Goal: Task Accomplishment & Management: Use online tool/utility

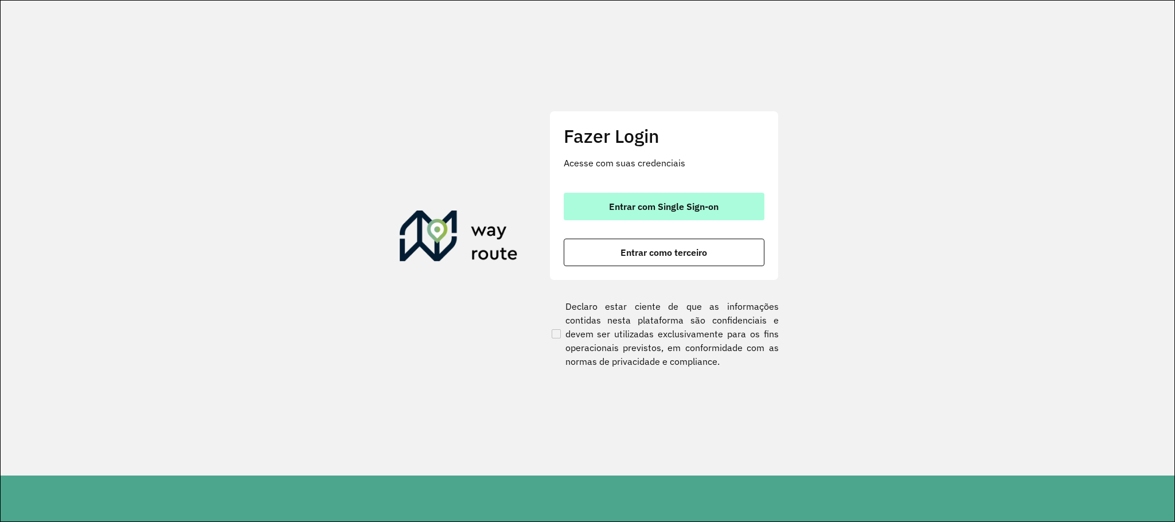
click at [628, 205] on span "Entrar com Single Sign-on" at bounding box center [664, 206] width 110 height 9
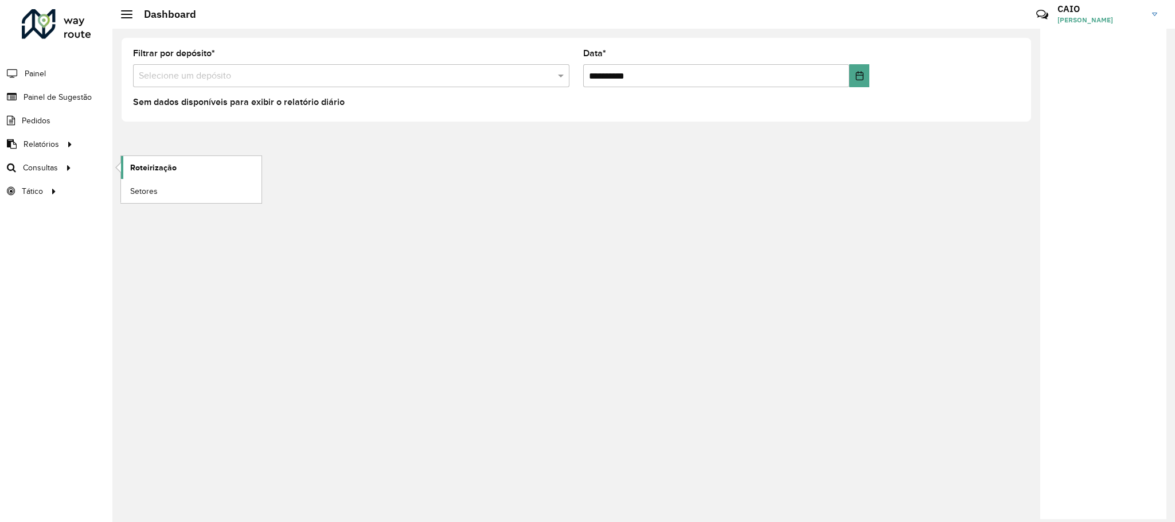
click at [148, 164] on span "Roteirização" at bounding box center [153, 168] width 46 height 12
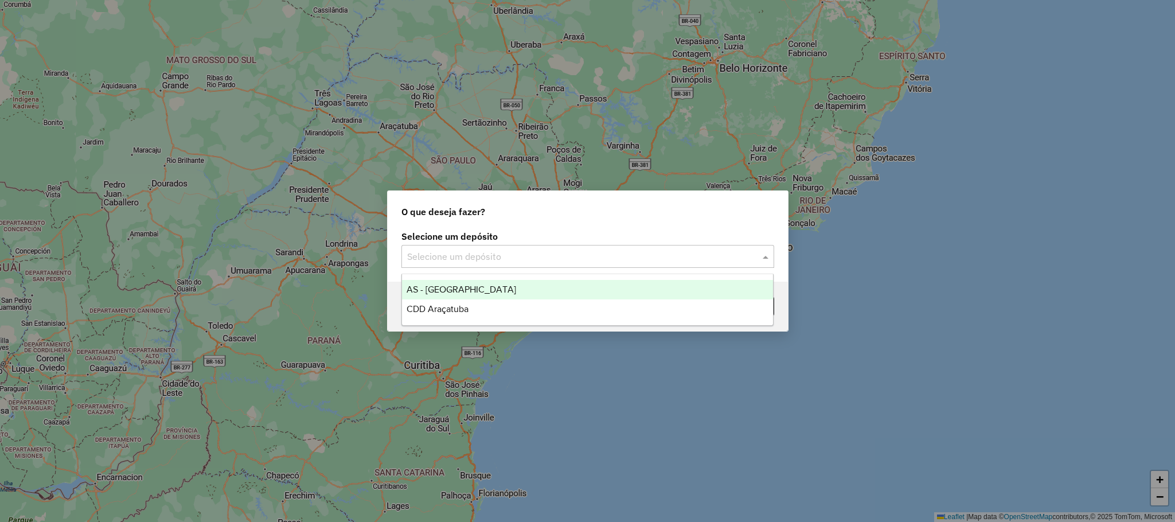
click at [480, 253] on input "text" at bounding box center [576, 257] width 338 height 14
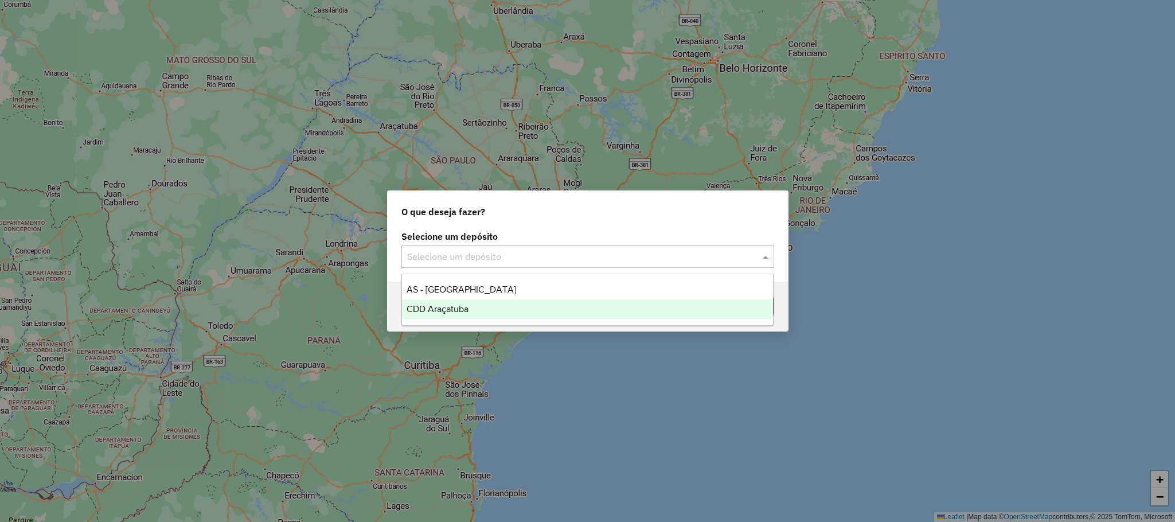
click at [466, 304] on span "CDD Araçatuba" at bounding box center [437, 309] width 62 height 10
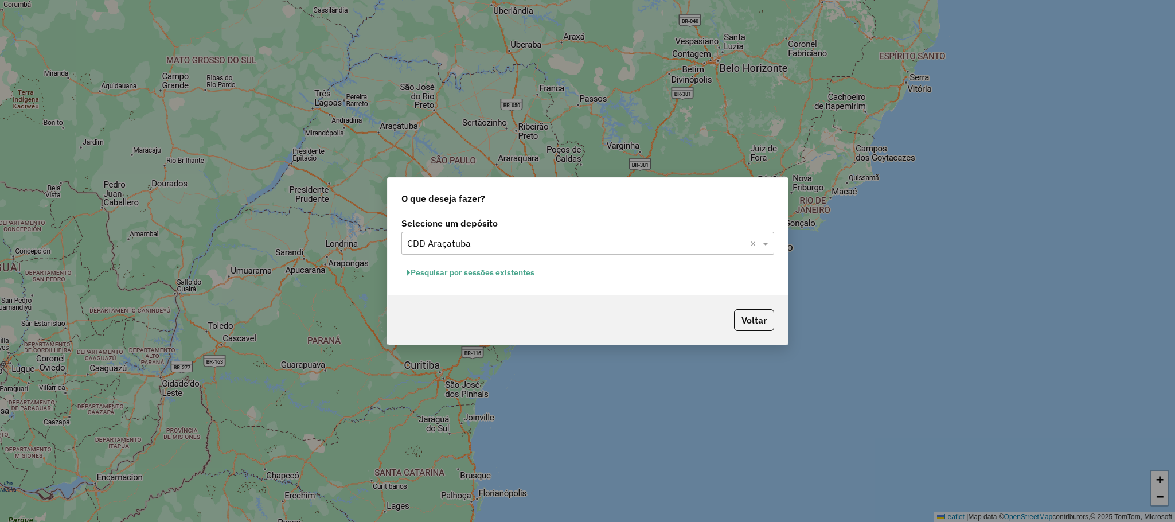
click at [455, 280] on button "Pesquisar por sessões existentes" at bounding box center [470, 273] width 138 height 18
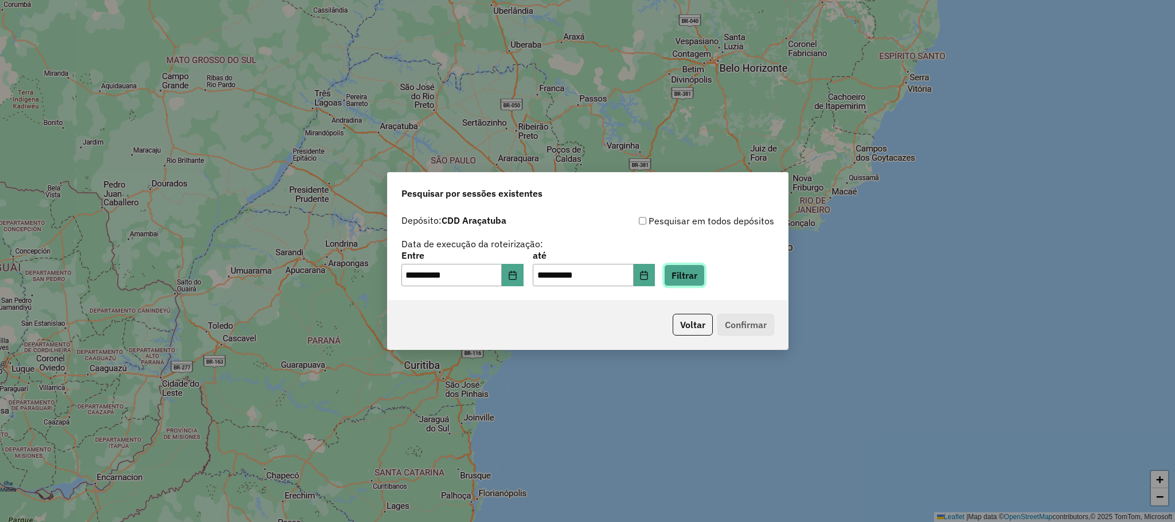
click at [695, 277] on button "Filtrar" at bounding box center [684, 275] width 41 height 22
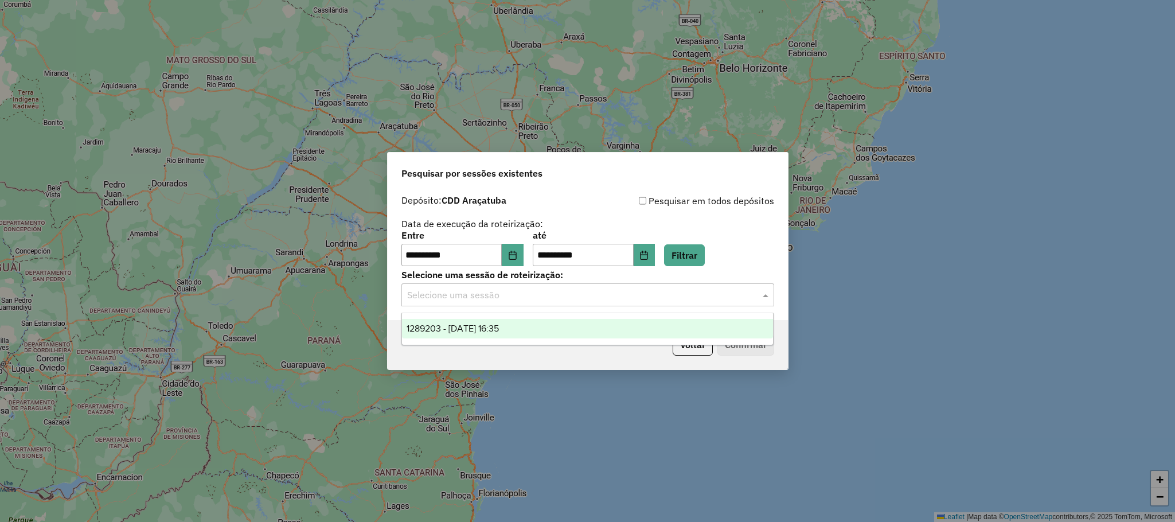
click at [642, 296] on input "text" at bounding box center [576, 295] width 338 height 14
click at [499, 333] on span "1289203 - [DATE] 16:35" at bounding box center [452, 328] width 92 height 10
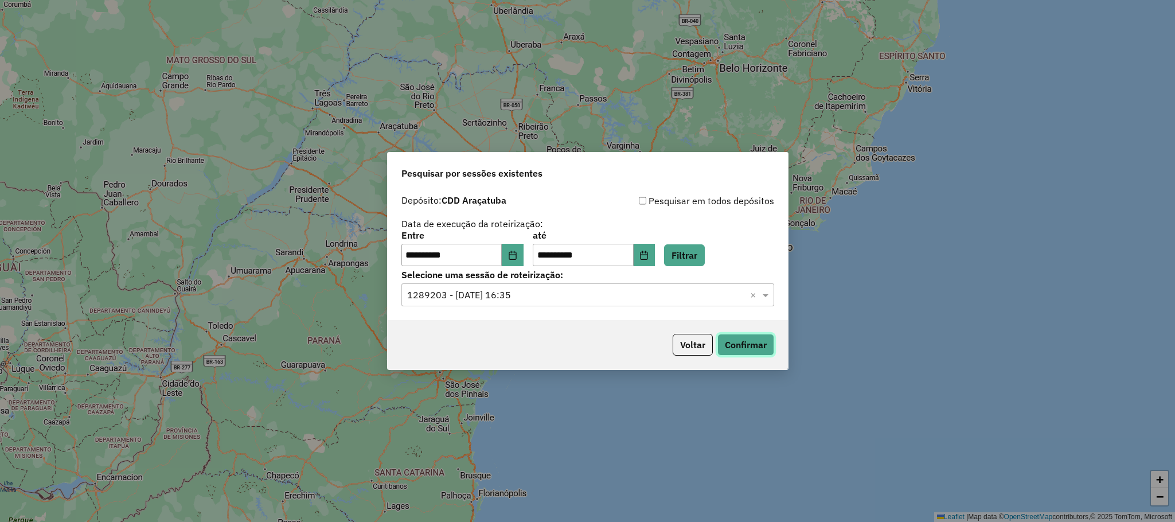
click at [749, 342] on button "Confirmar" at bounding box center [745, 345] width 57 height 22
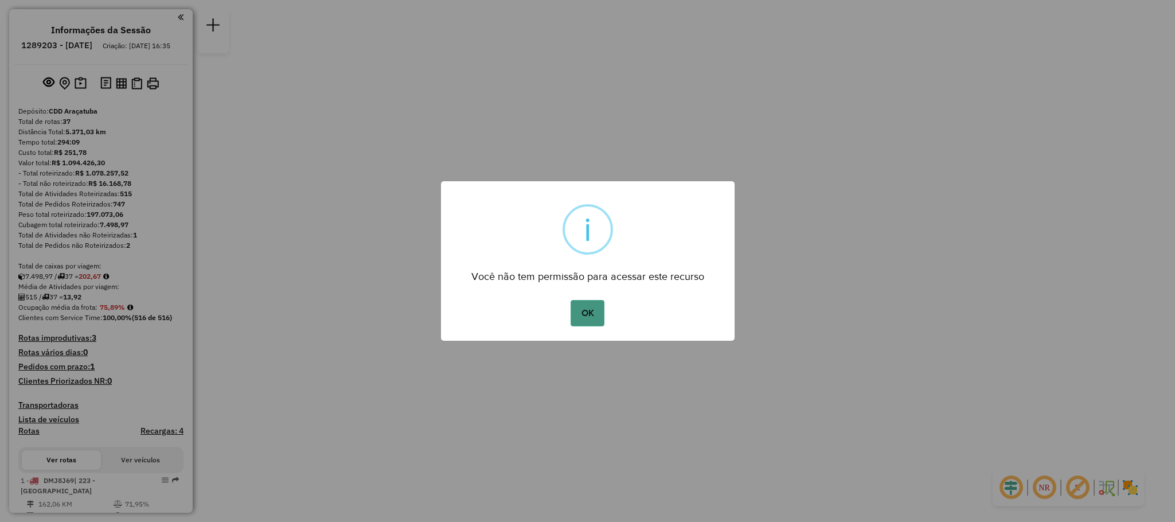
click at [590, 304] on button "OK" at bounding box center [587, 313] width 34 height 26
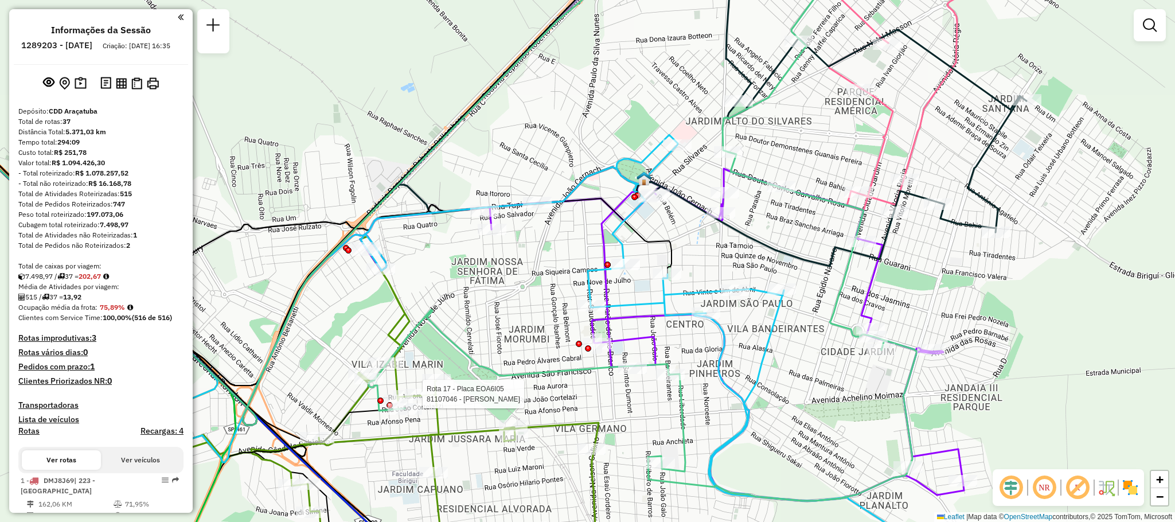
select select "**********"
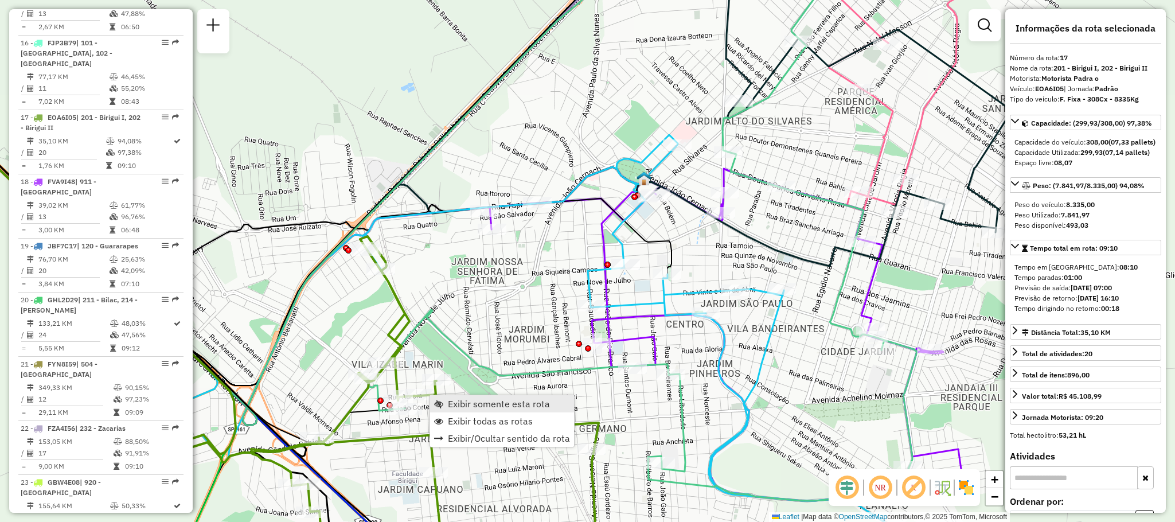
scroll to position [1441, 0]
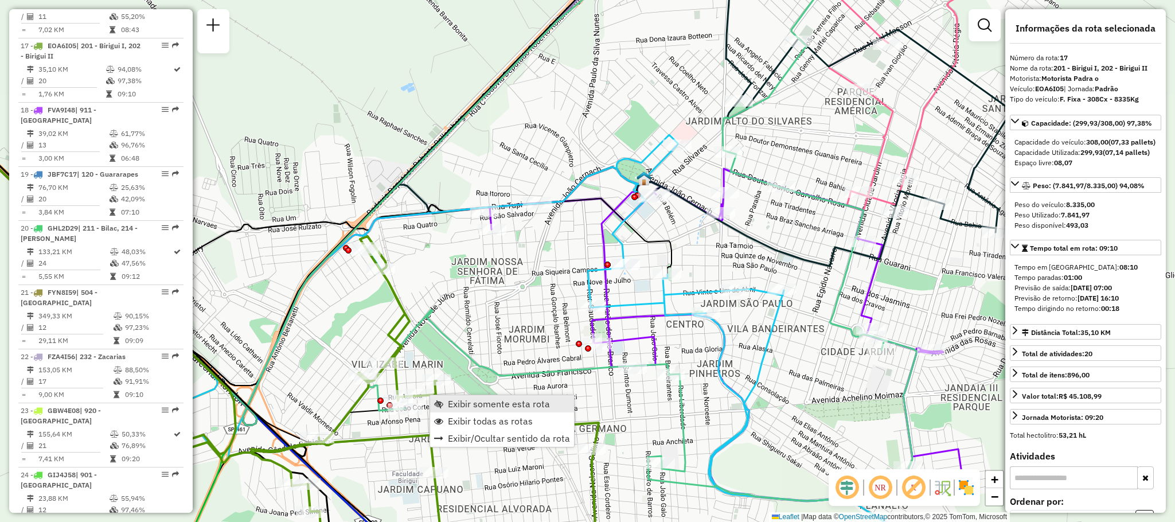
click at [492, 396] on link "Exibir somente esta rota" at bounding box center [502, 403] width 144 height 17
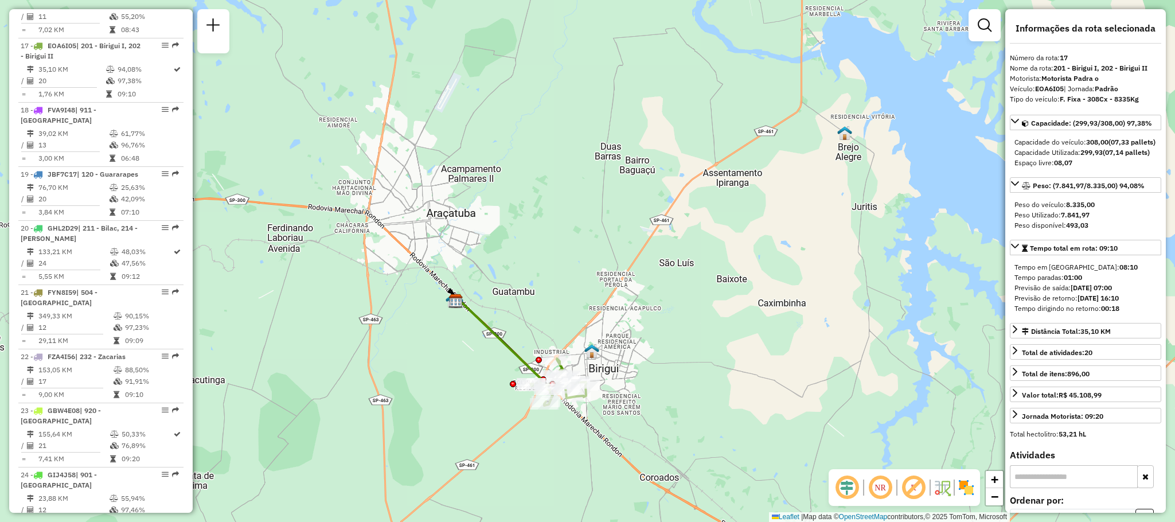
drag, startPoint x: 478, startPoint y: 370, endPoint x: 393, endPoint y: 355, distance: 86.7
click at [393, 355] on div "Janela de atendimento Grade de atendimento Capacidade Transportadoras Veículos …" at bounding box center [587, 261] width 1175 height 522
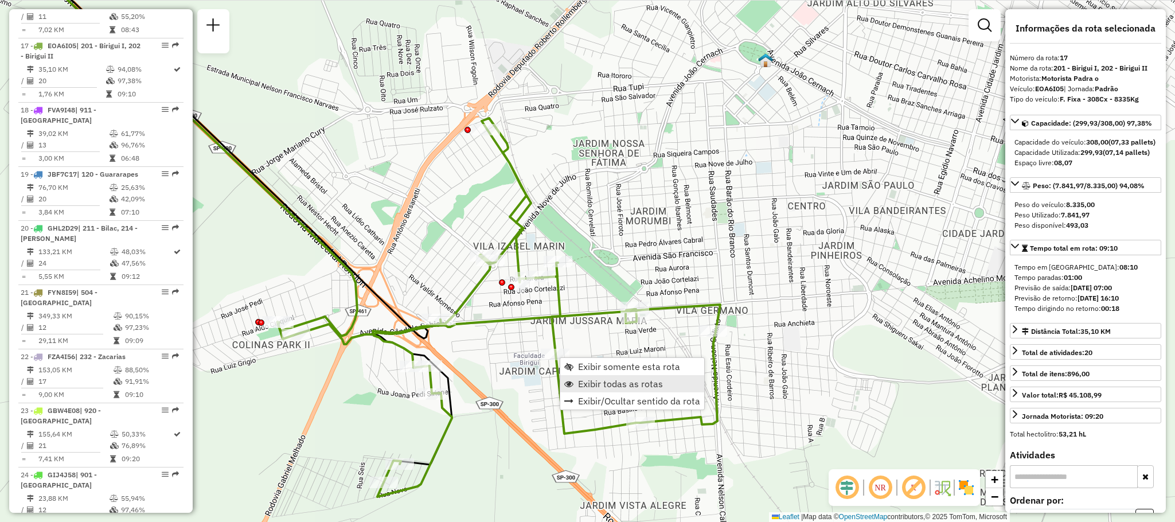
click at [618, 386] on span "Exibir todas as rotas" at bounding box center [620, 383] width 85 height 9
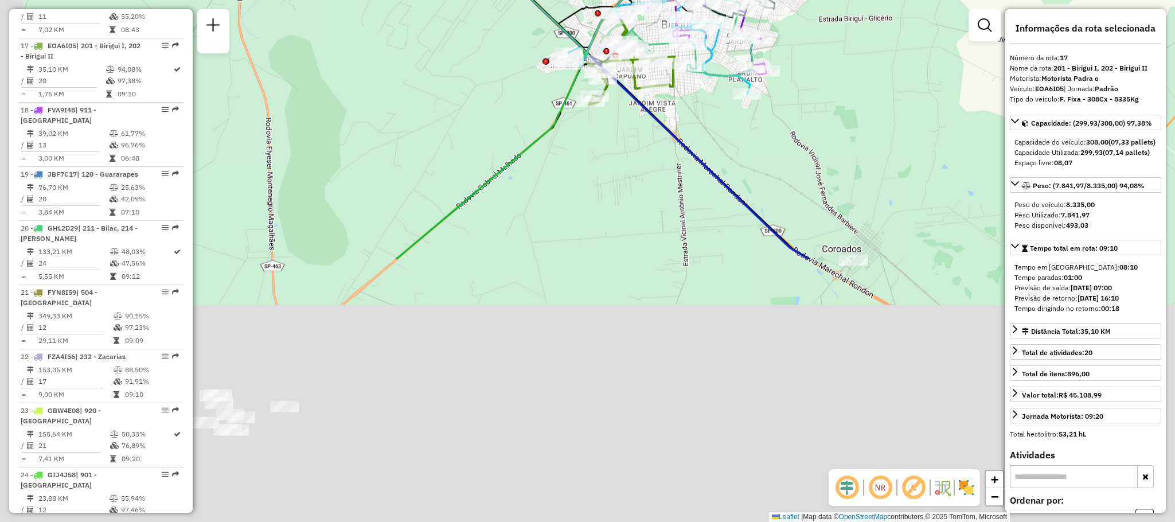
drag, startPoint x: 473, startPoint y: 415, endPoint x: 560, endPoint y: 100, distance: 327.0
click at [556, 100] on div "Rota 17 - Placa EOA6I05 81191091 - VALDECIR FERREIRA PI Rota 17 - Placa EOA6I05…" at bounding box center [587, 261] width 1175 height 522
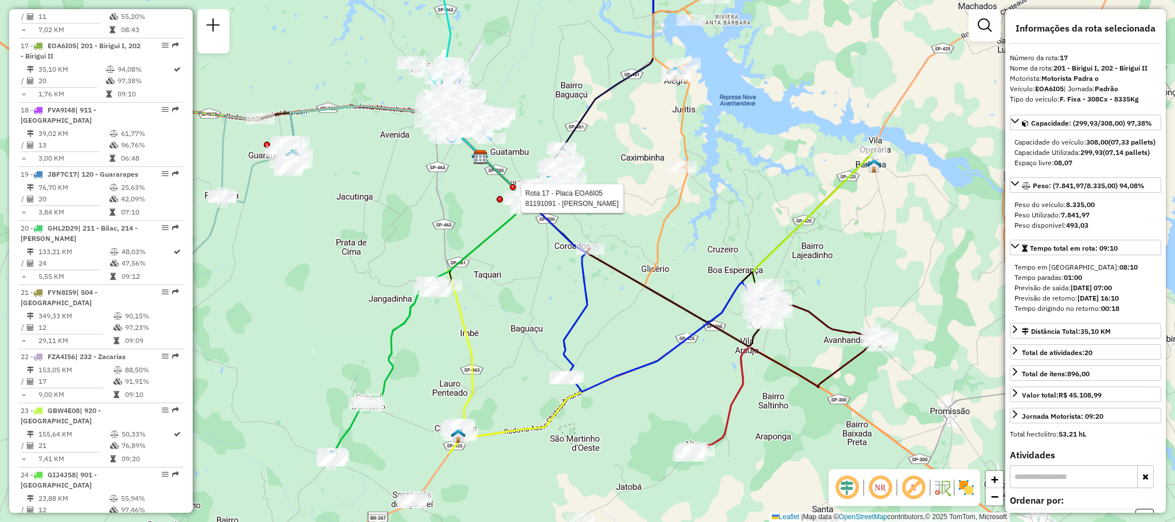
drag, startPoint x: 406, startPoint y: 408, endPoint x: 442, endPoint y: 346, distance: 71.7
click at [442, 346] on div "Rota 17 - Placa EOA6I05 81190297 - SERGIO APARECIDO TEI Rota 17 - Placa EOA6I05…" at bounding box center [587, 261] width 1175 height 522
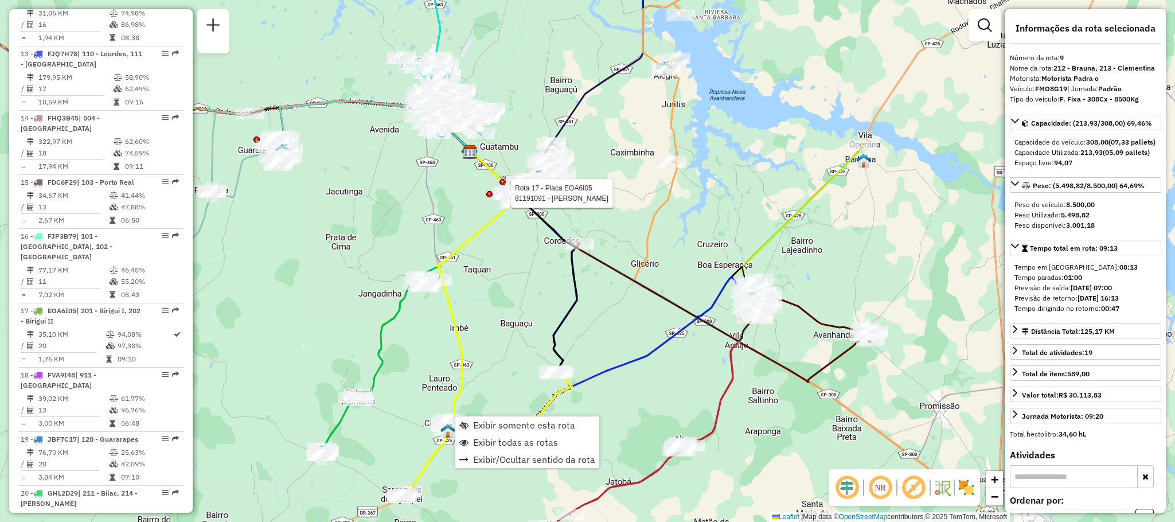
scroll to position [957, 0]
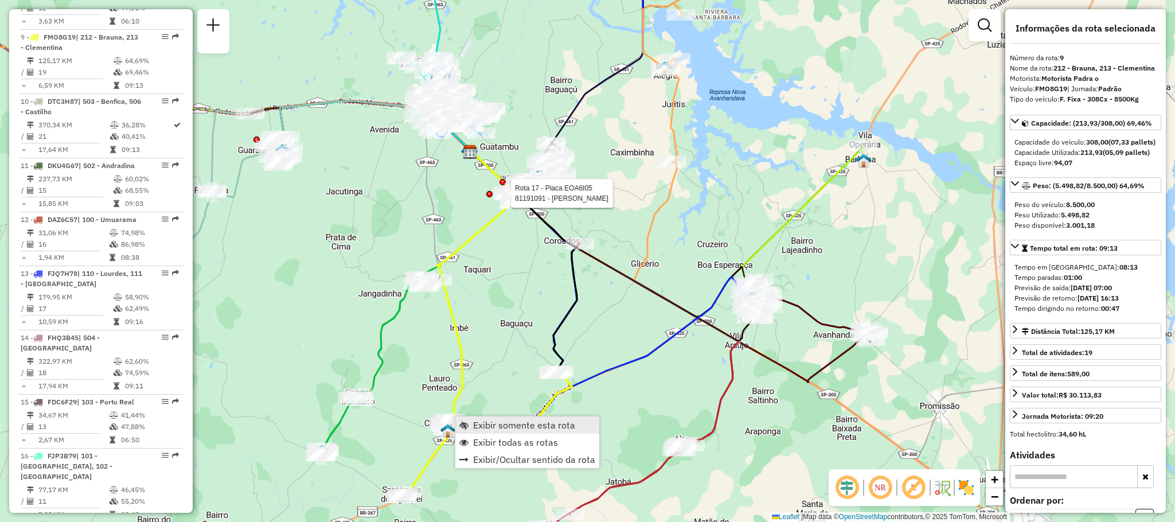
click at [474, 422] on span "Exibir somente esta rota" at bounding box center [524, 424] width 102 height 9
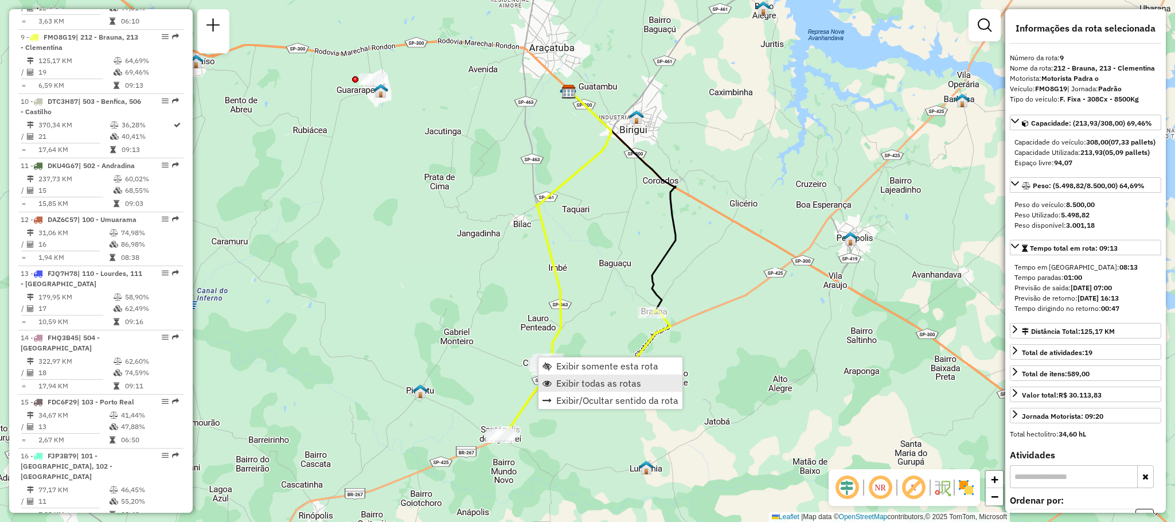
click at [584, 385] on span "Exibir todas as rotas" at bounding box center [598, 382] width 85 height 9
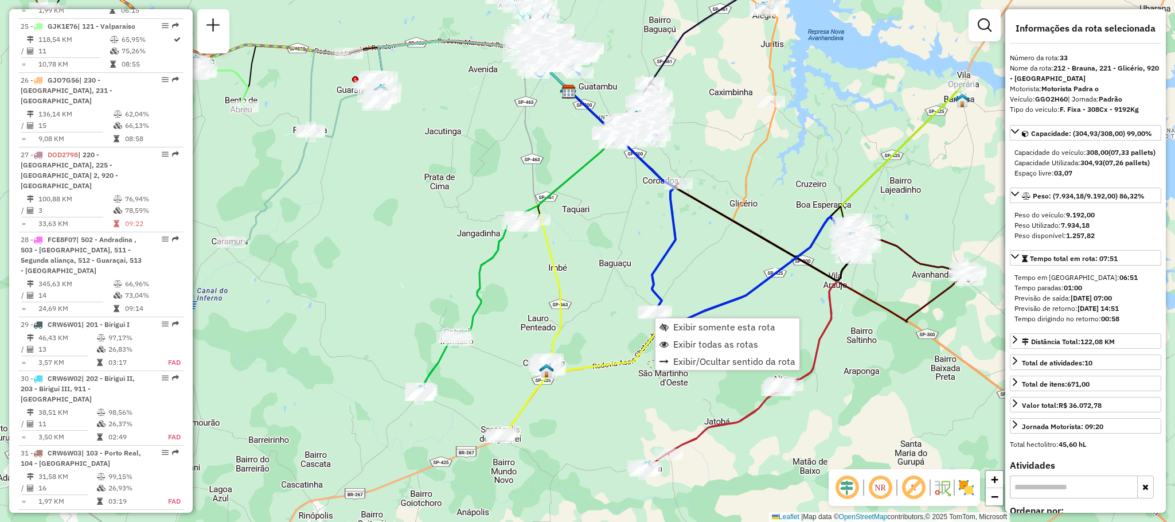
scroll to position [2492, 0]
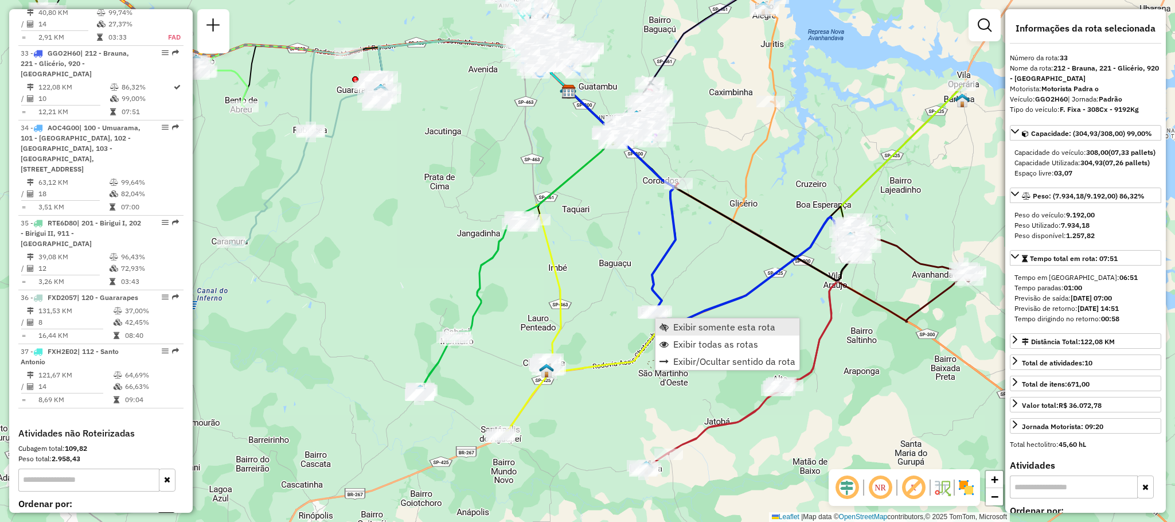
click at [673, 322] on span "Exibir somente esta rota" at bounding box center [724, 326] width 102 height 9
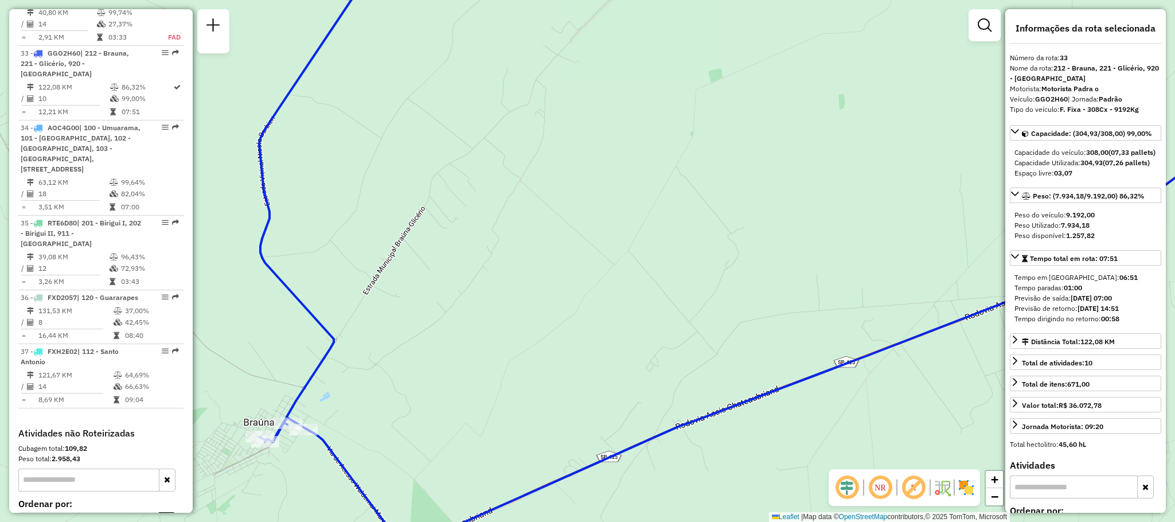
drag, startPoint x: 385, startPoint y: 447, endPoint x: 654, endPoint y: 350, distance: 286.0
click at [654, 350] on div "Janela de atendimento Grade de atendimento Capacidade Transportadoras Veículos …" at bounding box center [587, 261] width 1175 height 522
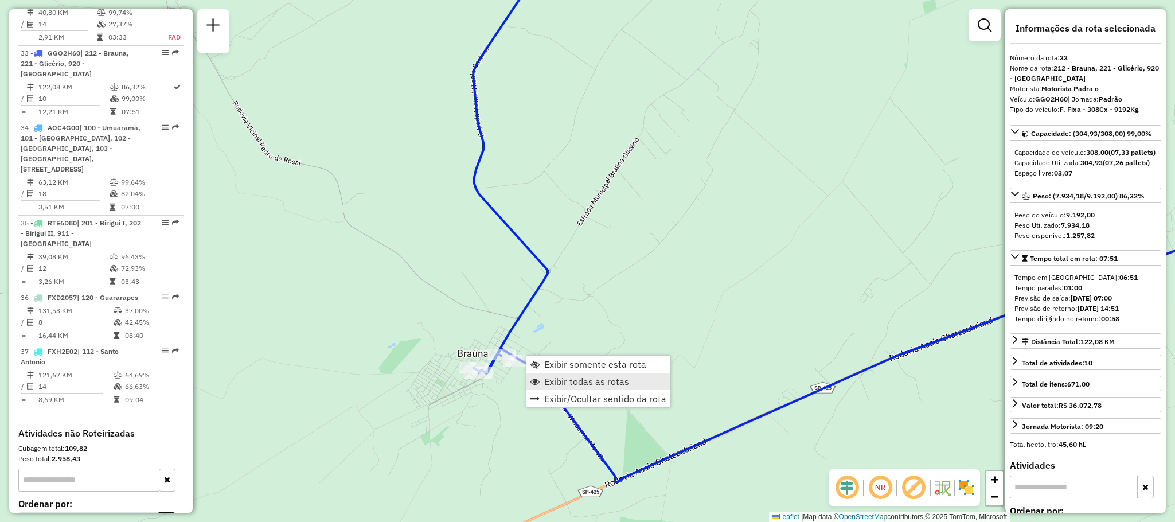
click at [592, 377] on span "Exibir todas as rotas" at bounding box center [586, 381] width 85 height 9
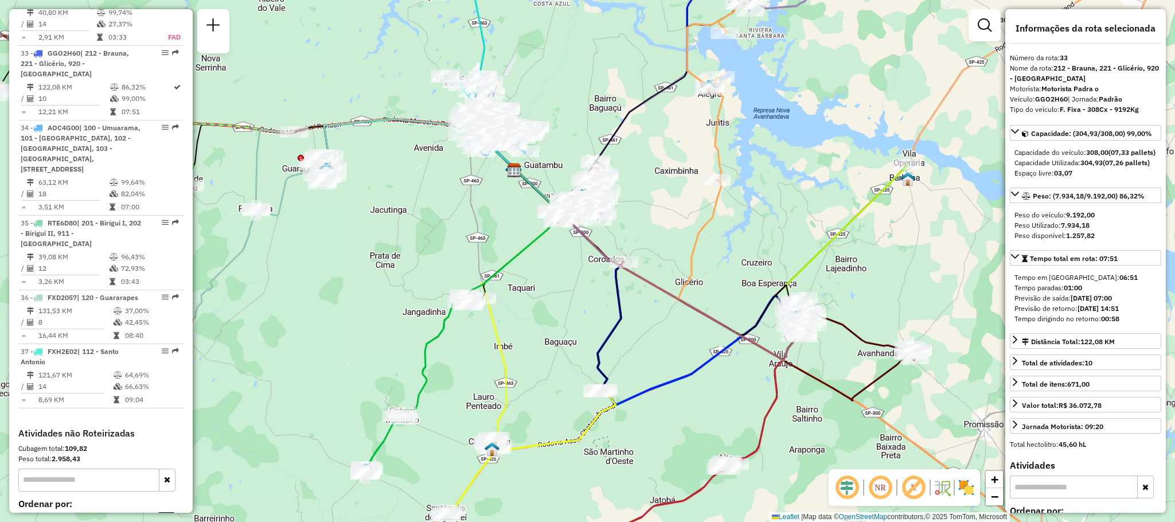
drag, startPoint x: 762, startPoint y: 69, endPoint x: 709, endPoint y: 316, distance: 252.8
click at [709, 316] on div "Rota 26 - Placa GJO7G56 81109851 - JOSE EDUARDO SALVADO Rota 26 - Placa GJO7G56…" at bounding box center [587, 261] width 1175 height 522
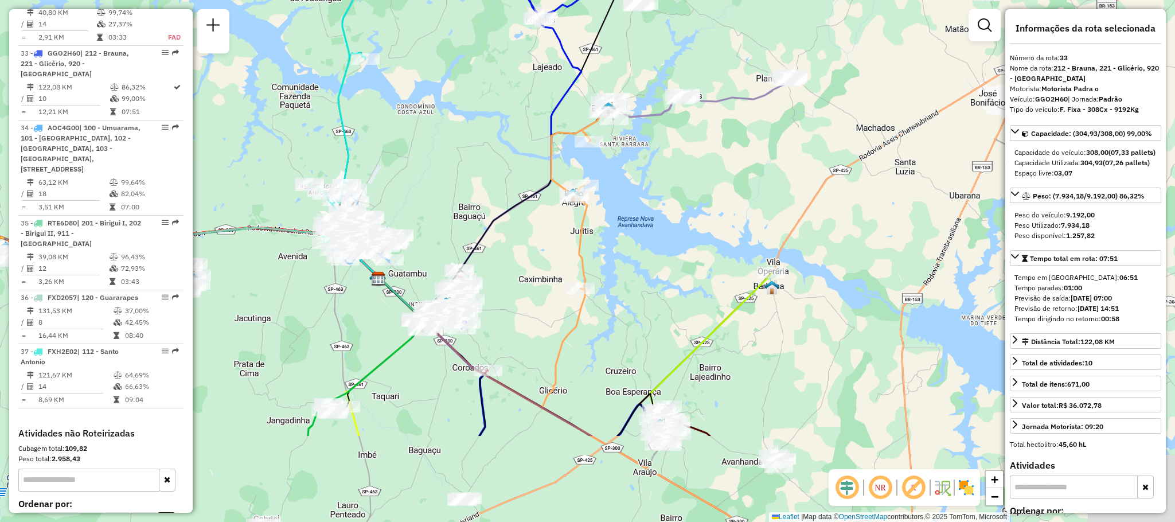
drag, startPoint x: 660, startPoint y: 451, endPoint x: 490, endPoint y: 164, distance: 333.9
click at [491, 164] on icon at bounding box center [514, 253] width 195 height 310
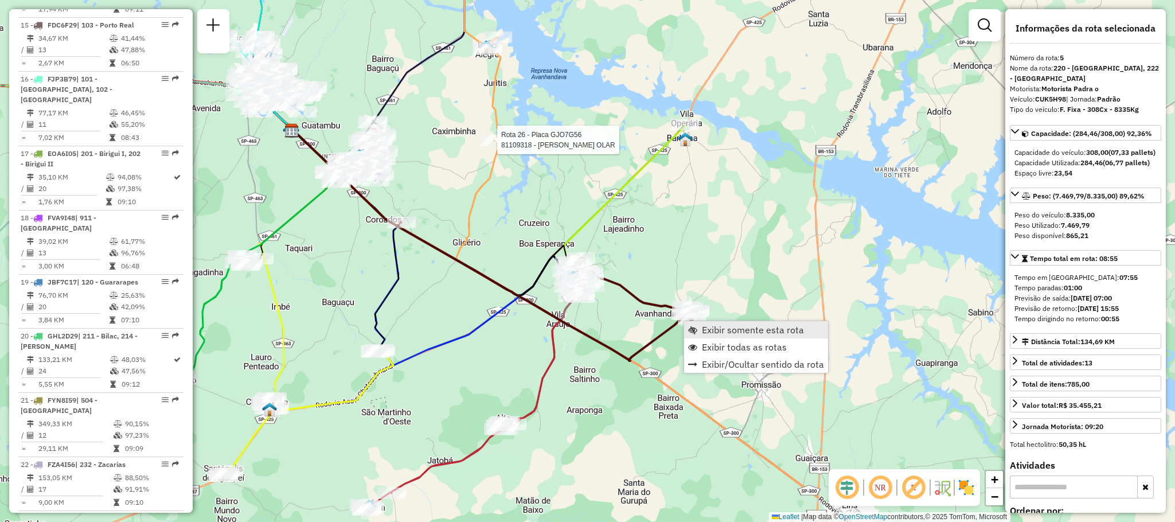
scroll to position [710, 0]
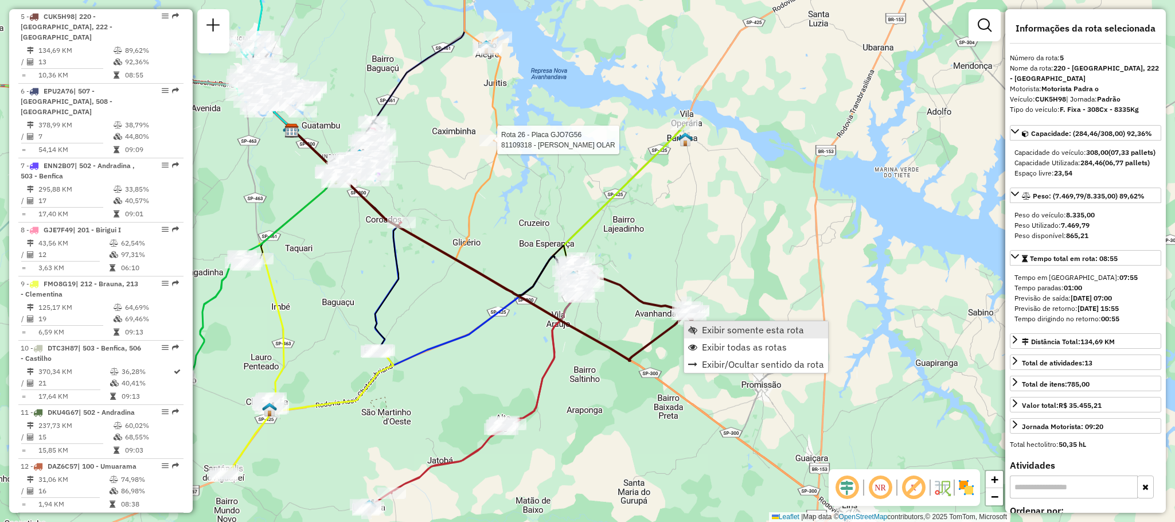
click at [714, 333] on span "Exibir somente esta rota" at bounding box center [753, 329] width 102 height 9
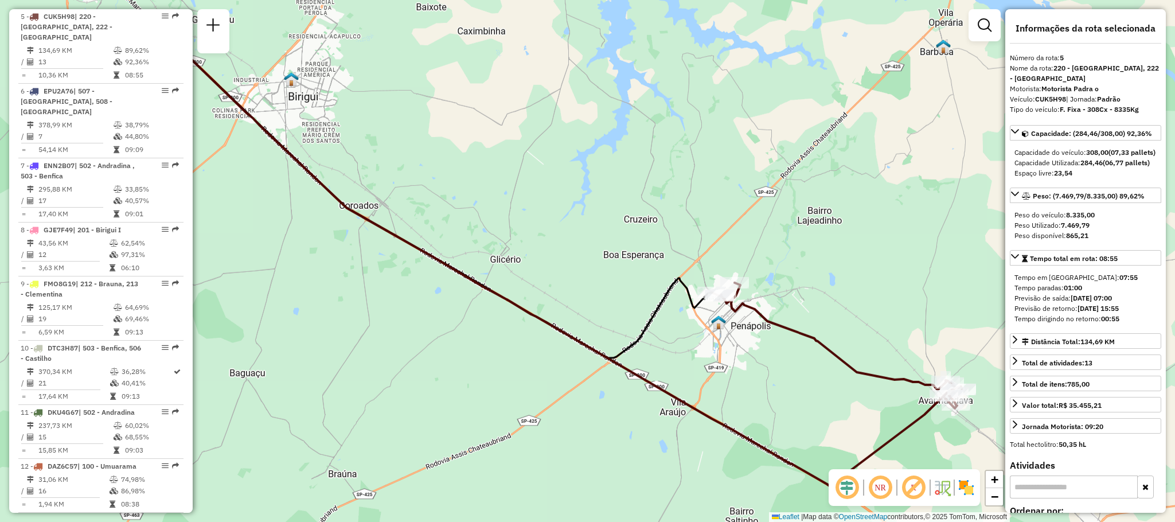
drag, startPoint x: 904, startPoint y: 350, endPoint x: 505, endPoint y: 249, distance: 411.4
click at [505, 249] on div "Janela de atendimento Grade de atendimento Capacidade Transportadoras Veículos …" at bounding box center [587, 261] width 1175 height 522
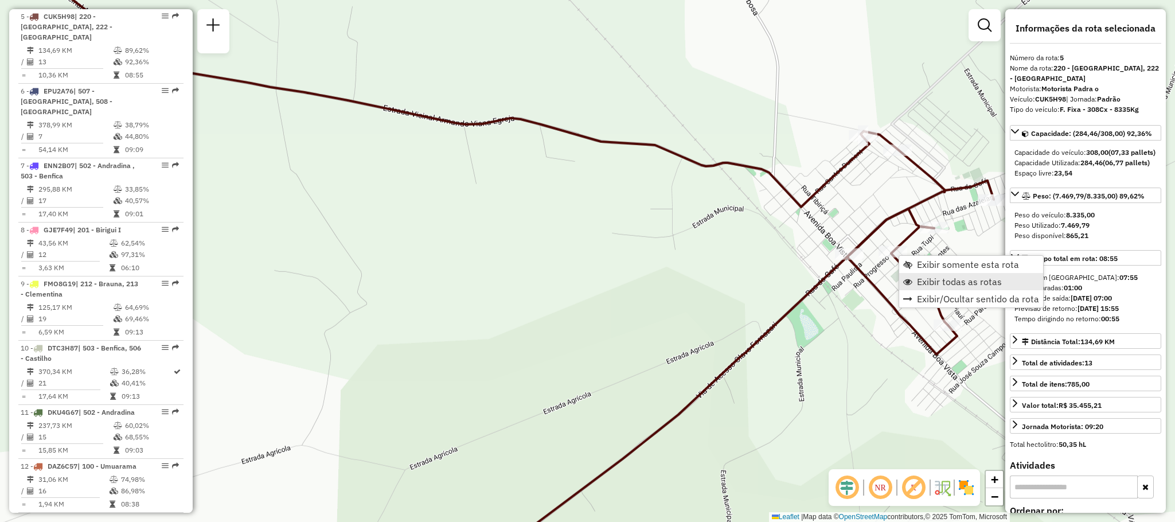
click at [917, 274] on link "Exibir todas as rotas" at bounding box center [971, 281] width 144 height 17
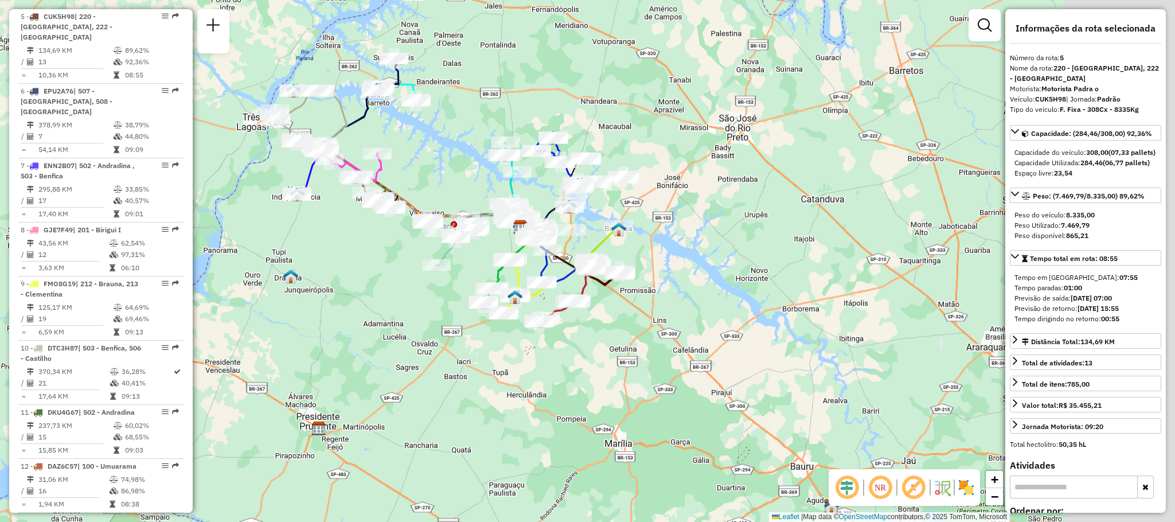
drag, startPoint x: 569, startPoint y: 244, endPoint x: 459, endPoint y: 284, distance: 117.2
click at [459, 284] on div "Janela de atendimento Grade de atendimento Capacidade Transportadoras Veículos …" at bounding box center [587, 261] width 1175 height 522
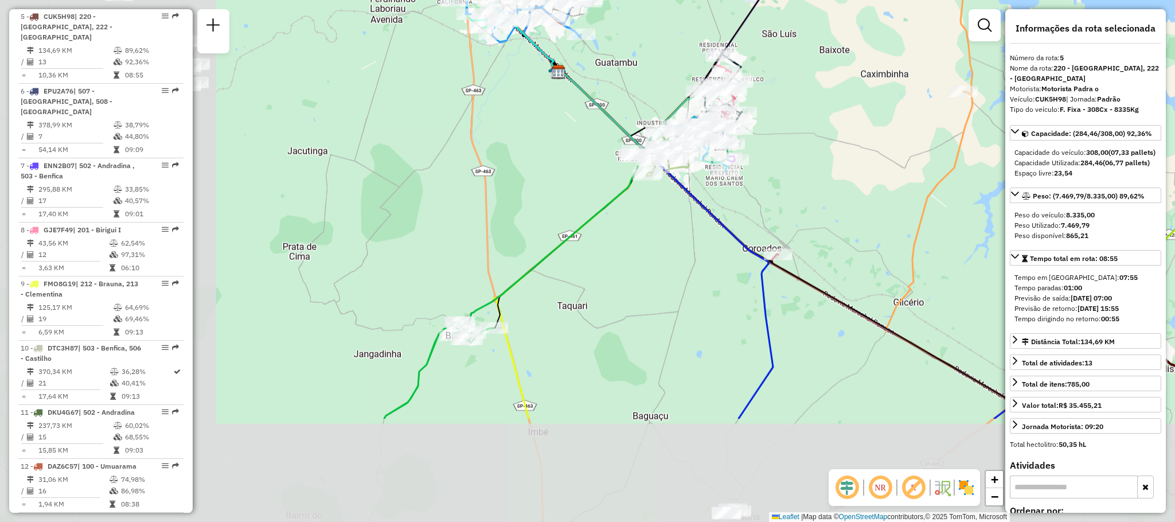
drag, startPoint x: 337, startPoint y: 413, endPoint x: 717, endPoint y: 236, distance: 419.4
click at [717, 236] on div "Janela de atendimento Grade de atendimento Capacidade Transportadoras Veículos …" at bounding box center [587, 261] width 1175 height 522
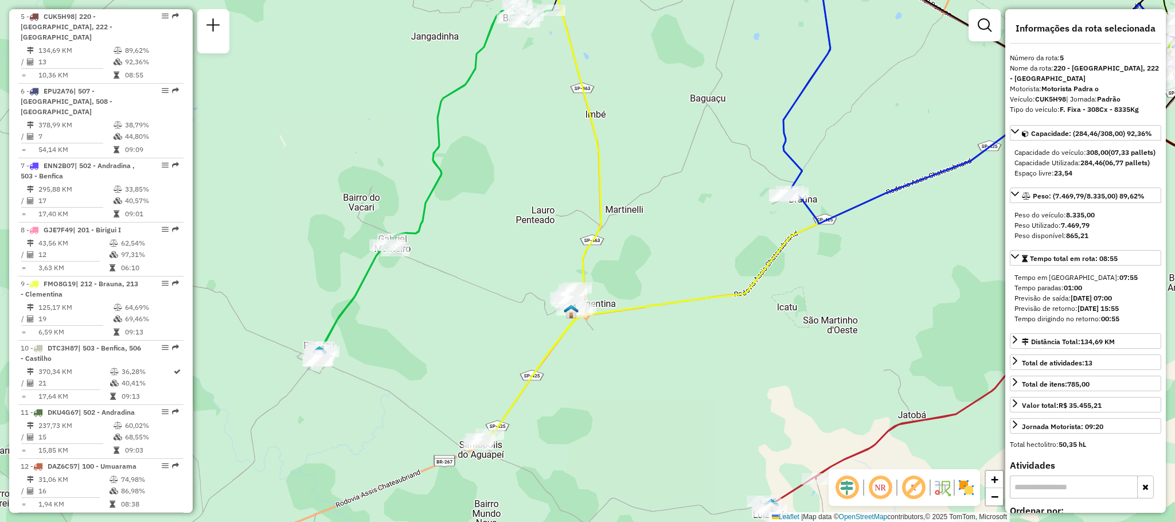
drag, startPoint x: 559, startPoint y: 406, endPoint x: 585, endPoint y: 353, distance: 59.5
click at [585, 353] on div "Janela de atendimento Grade de atendimento Capacidade Transportadoras Veículos …" at bounding box center [587, 261] width 1175 height 522
